Goal: Transaction & Acquisition: Book appointment/travel/reservation

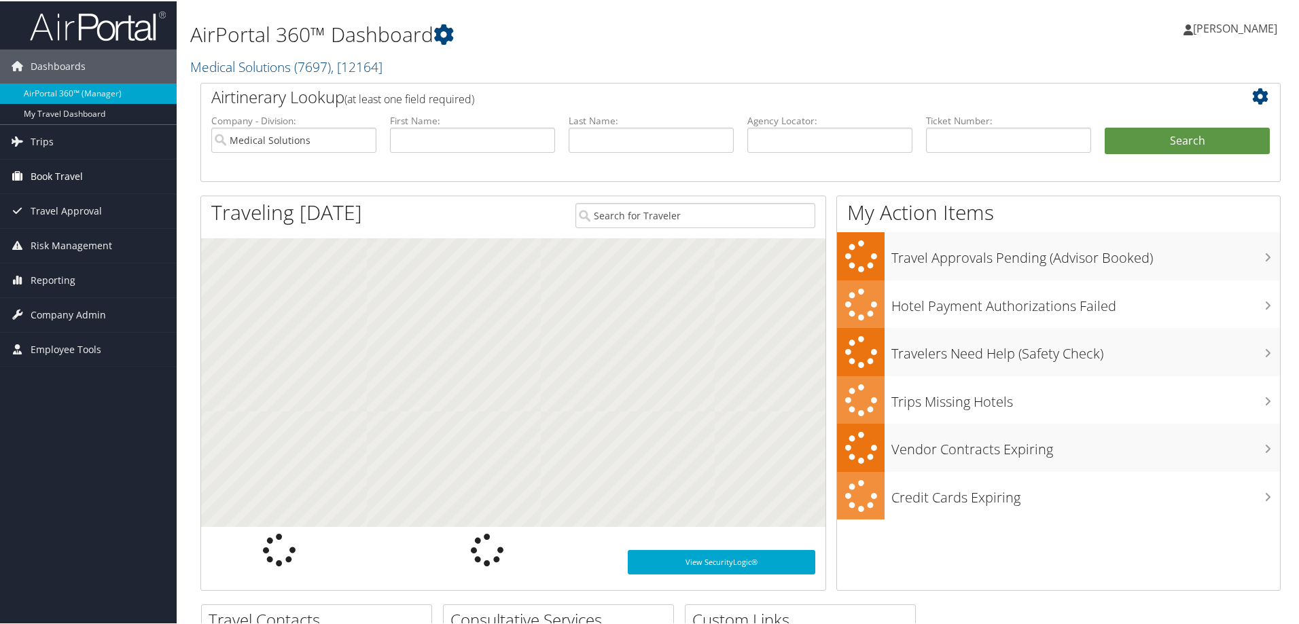
click at [57, 179] on span "Book Travel" at bounding box center [57, 175] width 52 height 34
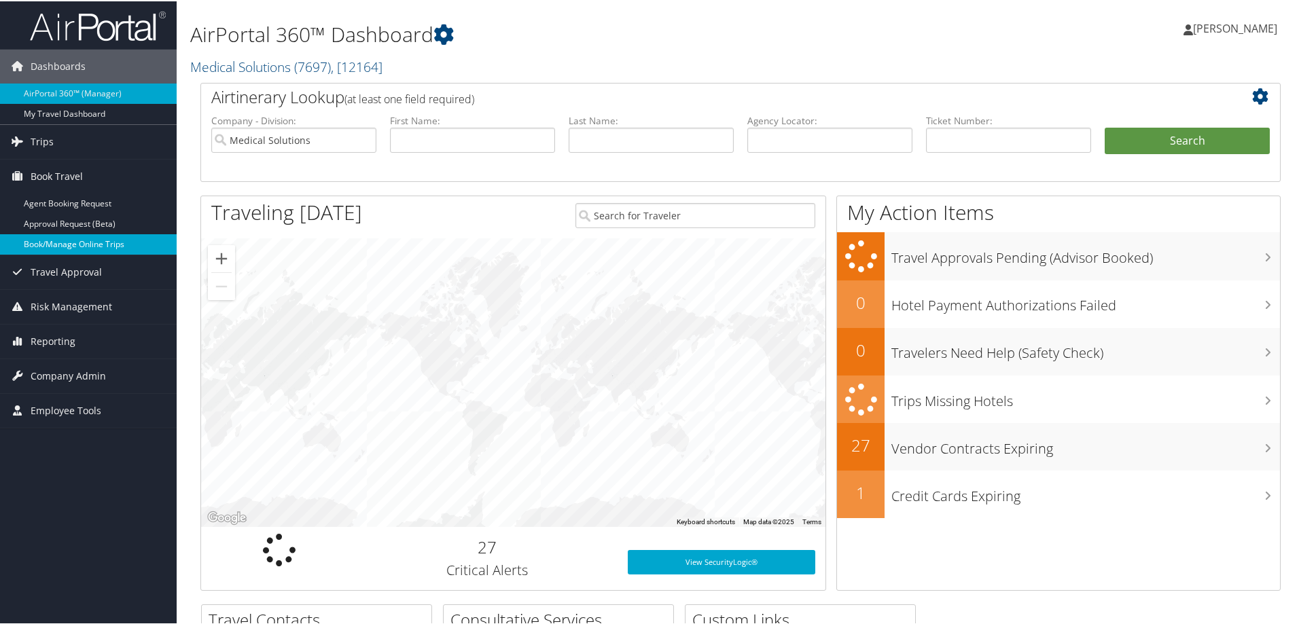
click at [42, 247] on link "Book/Manage Online Trips" at bounding box center [88, 243] width 177 height 20
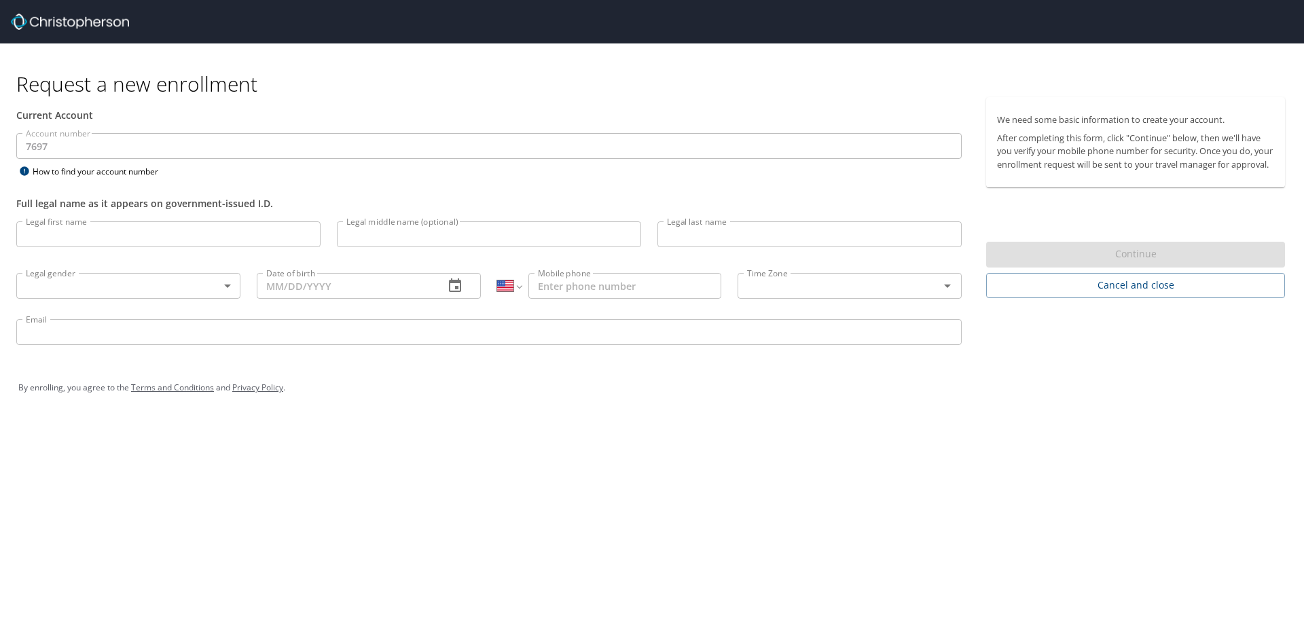
select select "US"
